Goal: Find contact information: Find contact information

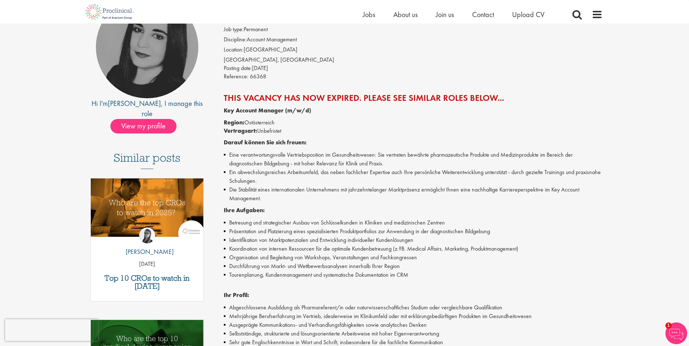
scroll to position [73, 0]
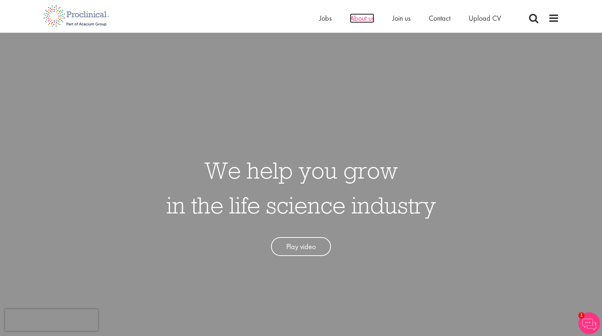
click at [362, 20] on span "About us" at bounding box center [362, 17] width 24 height 9
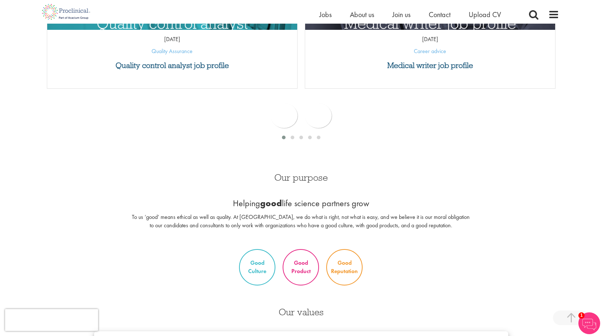
scroll to position [336, 0]
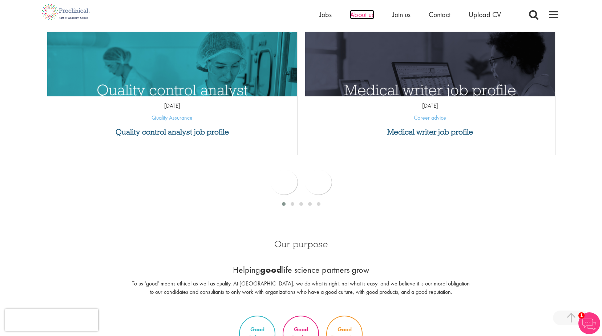
click at [369, 15] on span "About us" at bounding box center [362, 14] width 24 height 9
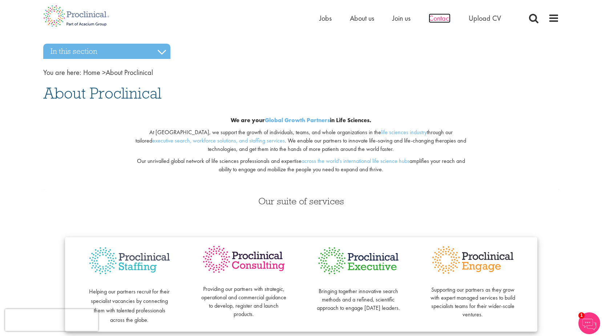
click at [445, 19] on span "Contact" at bounding box center [439, 17] width 22 height 9
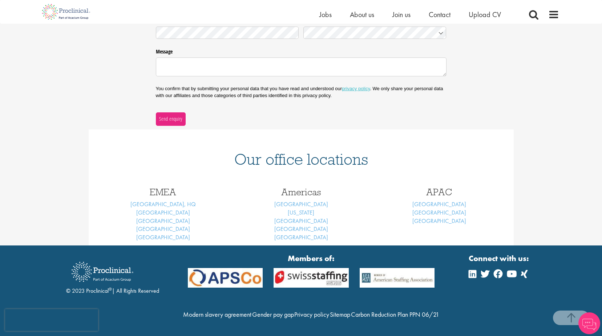
scroll to position [211, 0]
click at [83, 15] on img at bounding box center [66, 12] width 57 height 24
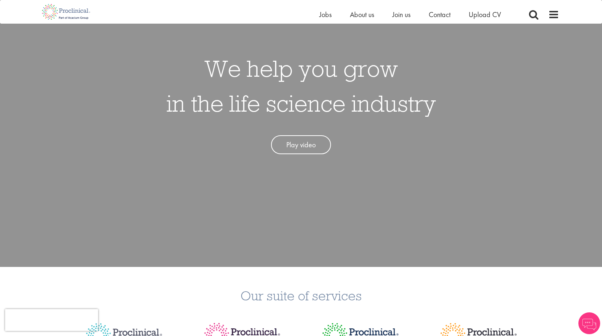
scroll to position [109, 0]
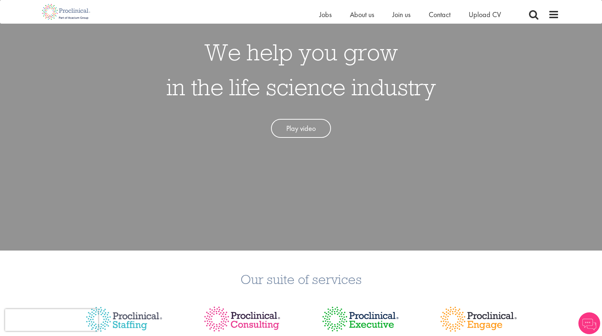
click at [302, 124] on link "Play video" at bounding box center [301, 128] width 60 height 19
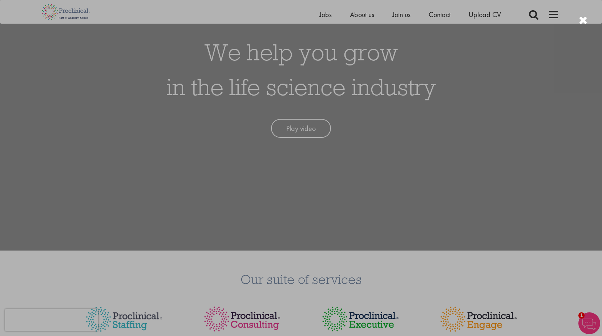
click at [108, 179] on div at bounding box center [301, 168] width 602 height 336
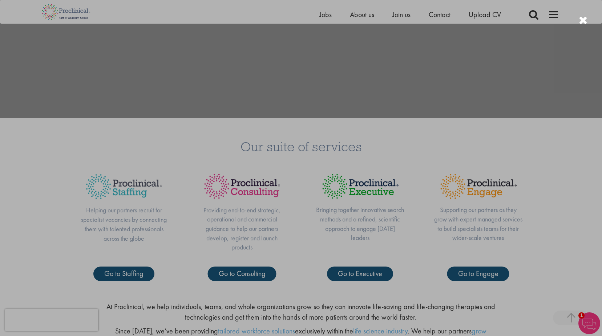
scroll to position [254, 0]
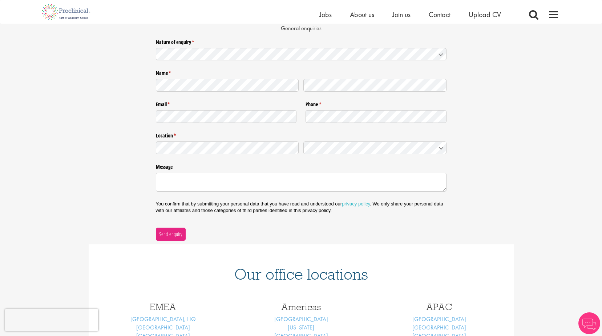
scroll to position [8, 0]
